Goal: Task Accomplishment & Management: Manage account settings

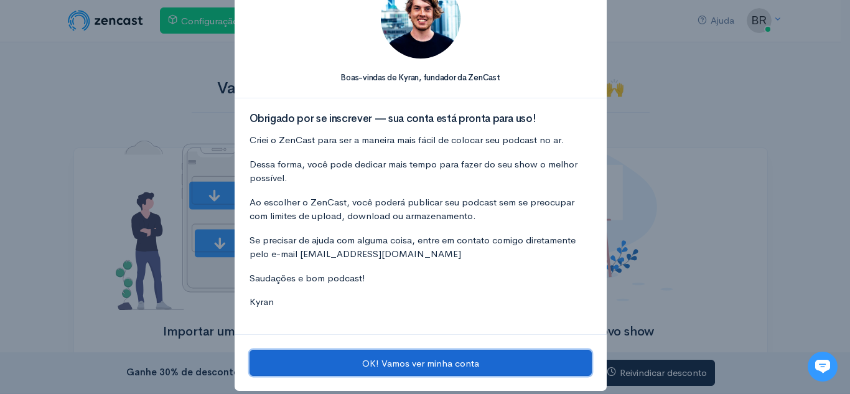
click at [516, 357] on button "OK! Vamos ver minha conta" at bounding box center [421, 363] width 342 height 26
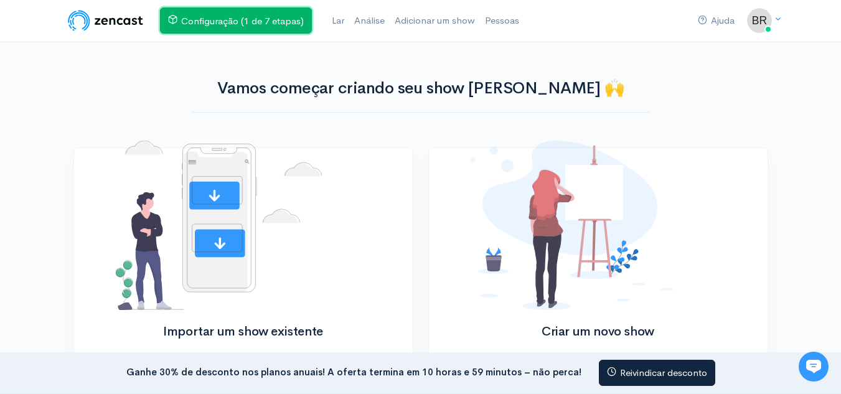
click at [254, 33] on link "Configuração (1 de 7 etapas)" at bounding box center [236, 20] width 152 height 26
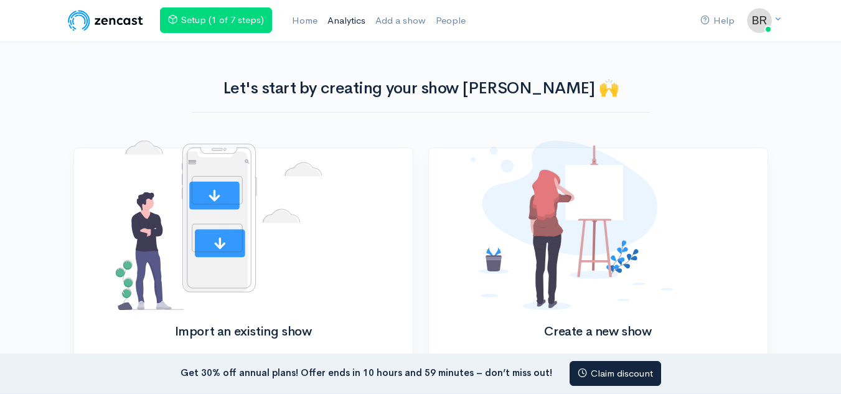
click at [360, 24] on link "Analytics" at bounding box center [346, 20] width 48 height 27
click at [397, 16] on link "Add a show" at bounding box center [403, 20] width 60 height 27
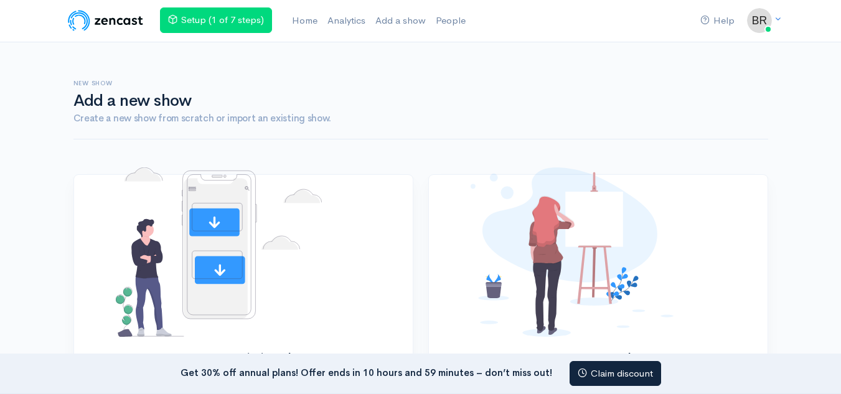
click at [406, 62] on div "Help Notifications View all Your profile Team settings Default team Current Log…" at bounding box center [420, 246] width 841 height 493
click at [173, 24] on span at bounding box center [172, 20] width 9 height 12
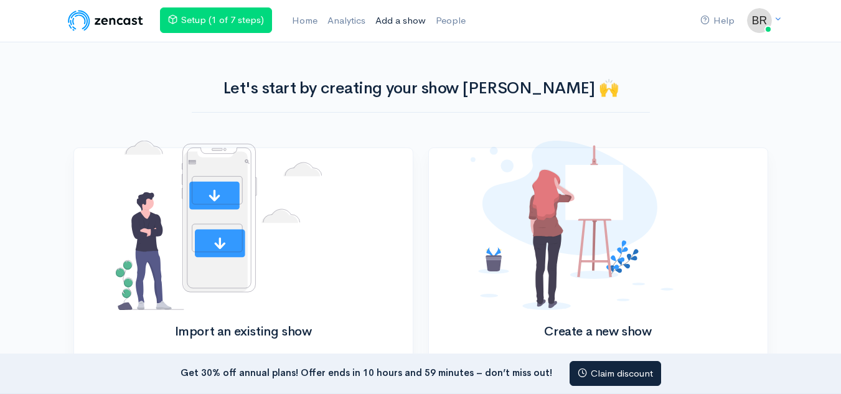
click at [411, 12] on link "Add a show" at bounding box center [400, 20] width 60 height 27
